Goal: Task Accomplishment & Management: Manage account settings

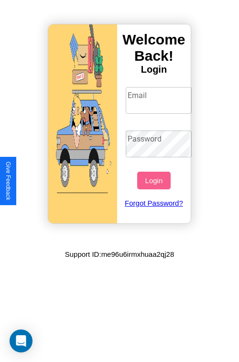
click at [160, 100] on input "Email" at bounding box center [159, 100] width 66 height 27
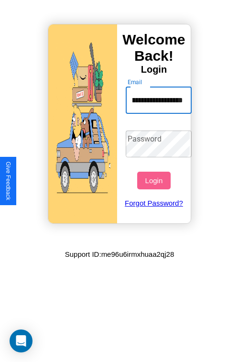
scroll to position [0, 48]
type input "**********"
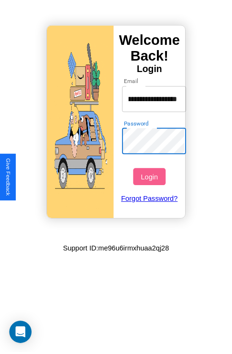
scroll to position [0, 0]
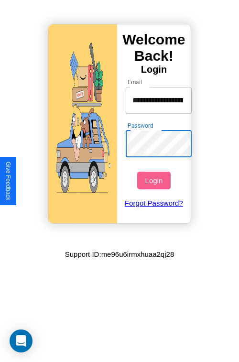
click at [155, 180] on button "Login" at bounding box center [153, 180] width 33 height 18
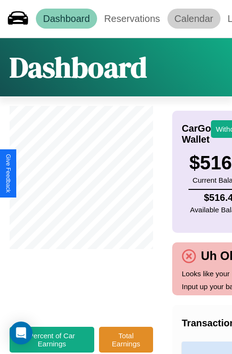
click at [193, 19] on link "Calendar" at bounding box center [193, 19] width 53 height 20
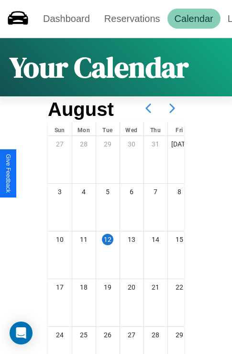
click at [172, 108] on icon at bounding box center [172, 108] width 24 height 24
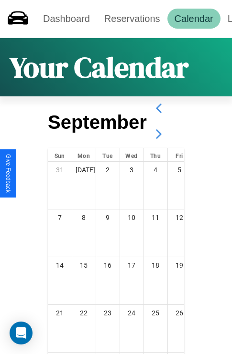
click at [158, 134] on icon at bounding box center [159, 134] width 24 height 24
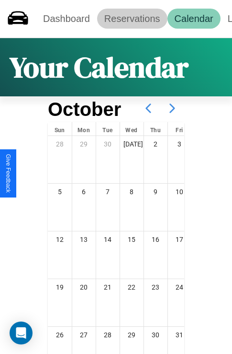
click at [132, 19] on link "Reservations" at bounding box center [132, 19] width 70 height 20
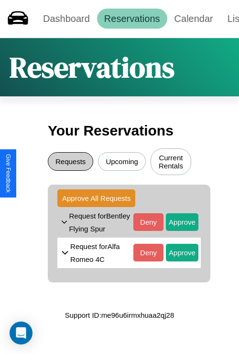
click at [70, 163] on button "Requests" at bounding box center [70, 161] width 45 height 19
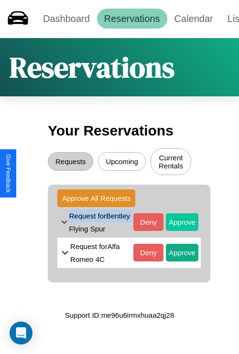
click at [175, 230] on button "Approve" at bounding box center [182, 223] width 32 height 18
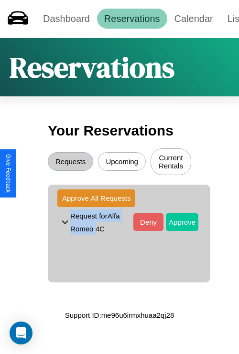
click at [175, 224] on button "Approve" at bounding box center [182, 223] width 32 height 18
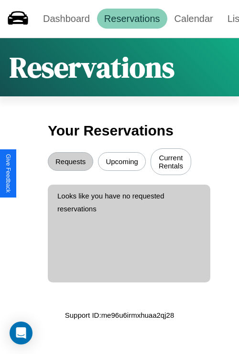
click at [122, 163] on button "Upcoming" at bounding box center [122, 161] width 48 height 19
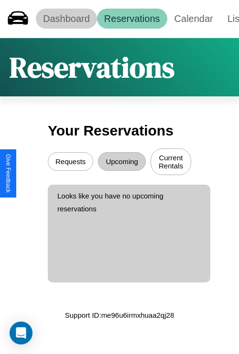
click at [66, 19] on link "Dashboard" at bounding box center [66, 19] width 61 height 20
